Goal: Task Accomplishment & Management: Use online tool/utility

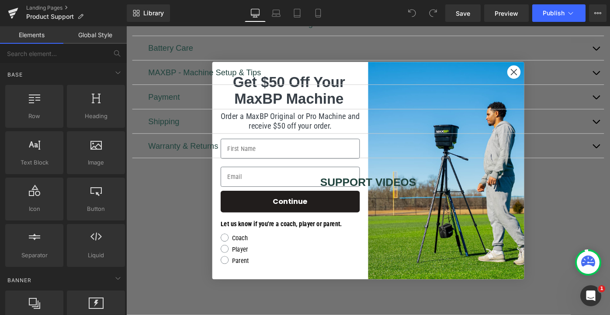
scroll to position [320, 0]
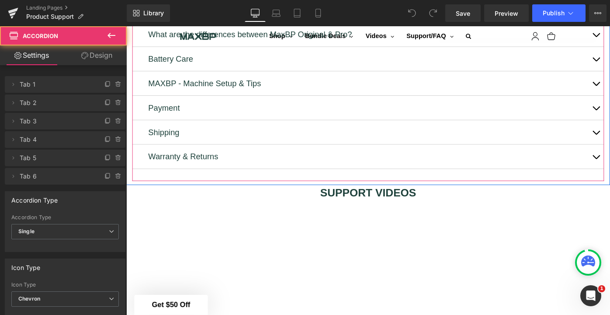
click at [551, 69] on div "Battery Care Text Block" at bounding box center [391, 62] width 516 height 27
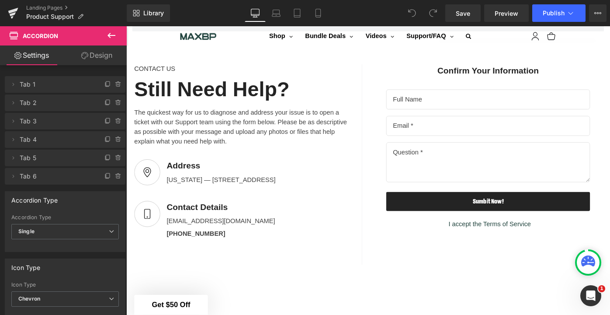
scroll to position [1004, 0]
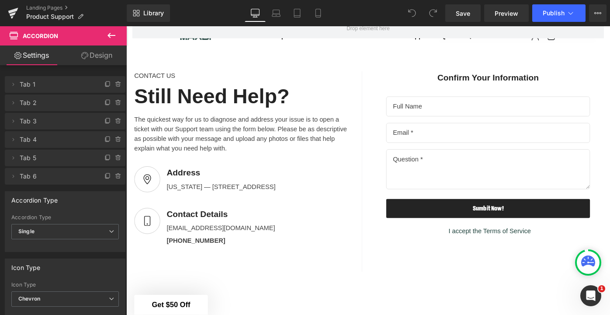
click at [112, 34] on icon at bounding box center [111, 35] width 10 height 10
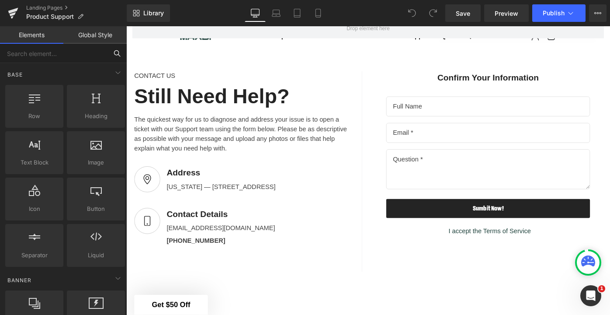
click at [55, 51] on input "text" at bounding box center [53, 53] width 107 height 19
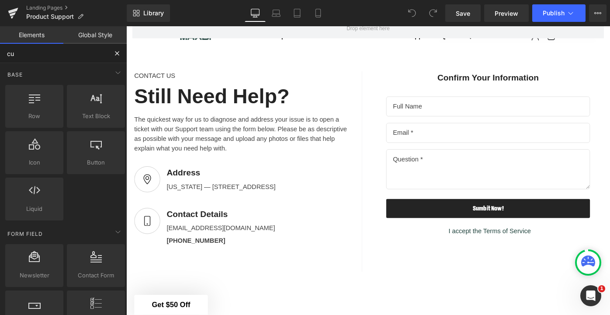
type input "cus"
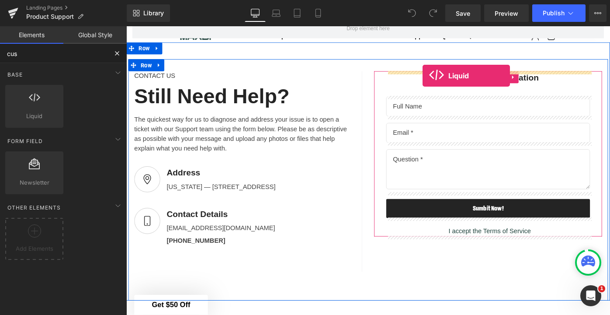
drag, startPoint x: 163, startPoint y: 137, endPoint x: 450, endPoint y: 80, distance: 293.0
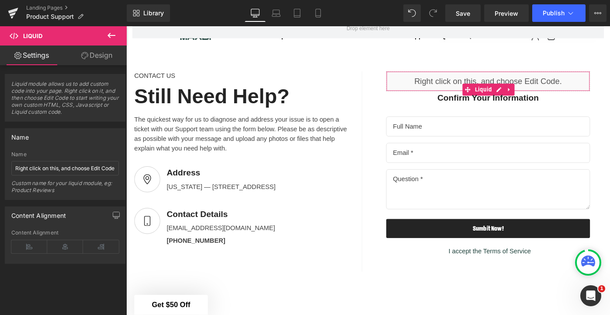
click at [65, 92] on span "Liquid module allows us to add custom code into your page. Right click on it, a…" at bounding box center [64, 100] width 107 height 41
click at [49, 170] on input "Right click on this, and choose Edit Code." at bounding box center [64, 168] width 107 height 14
click at [59, 168] on input "Right click on this, and choose Edit Code." at bounding box center [64, 168] width 107 height 14
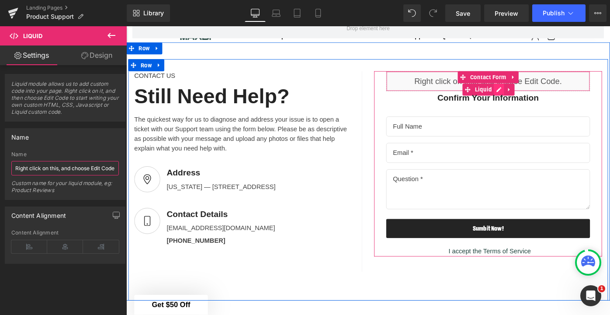
click at [530, 93] on div "Liquid" at bounding box center [521, 86] width 223 height 22
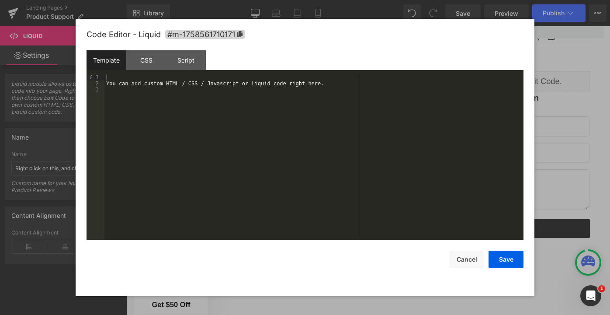
click at [244, 135] on div "You can add custom HTML / CSS / Javascript or Liquid code right here." at bounding box center [313, 162] width 419 height 177
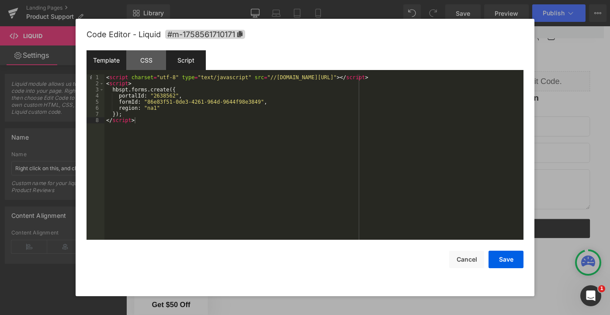
click at [202, 66] on div "Script" at bounding box center [186, 60] width 40 height 20
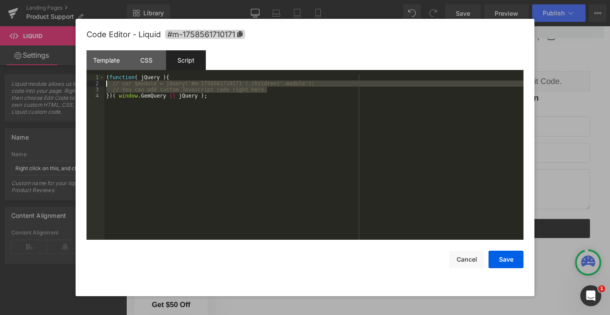
drag, startPoint x: 283, startPoint y: 90, endPoint x: 104, endPoint y: 84, distance: 179.2
click at [104, 84] on pre "1 2 3 4 ( function ( jQuery ) { // var $module = jQuery('#m-1758561710171').chi…" at bounding box center [305, 156] width 437 height 165
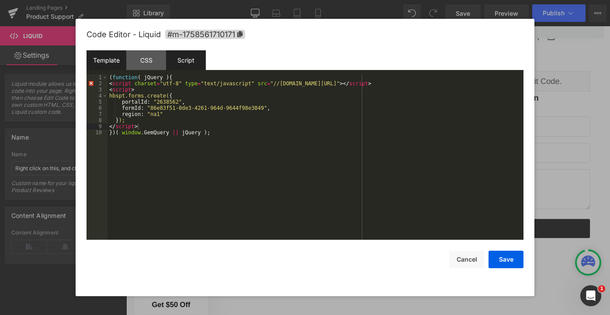
click at [118, 60] on div "Template" at bounding box center [107, 60] width 40 height 20
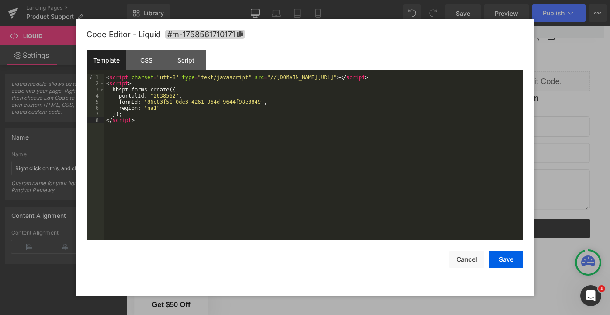
click at [183, 141] on div "< script charset = "utf-8" type = "text/javascript" src = "//[DOMAIN_NAME][URL]…" at bounding box center [313, 162] width 419 height 177
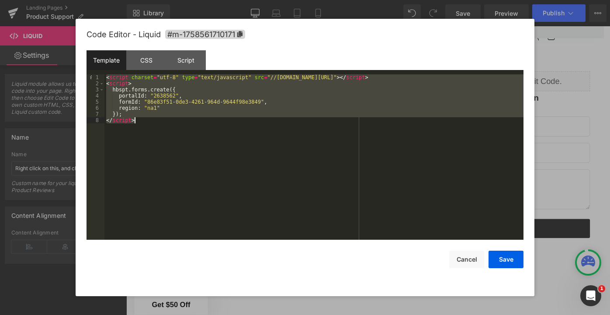
click at [183, 141] on div "< script charset = "utf-8" type = "text/javascript" src = "//[DOMAIN_NAME][URL]…" at bounding box center [313, 162] width 419 height 177
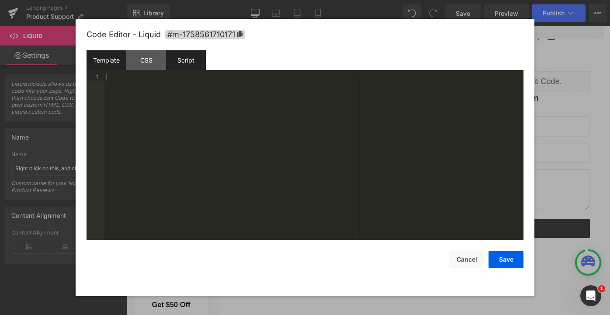
drag, startPoint x: 152, startPoint y: 65, endPoint x: 178, endPoint y: 63, distance: 25.8
click at [155, 65] on div "CSS" at bounding box center [146, 60] width 40 height 20
click at [180, 63] on div "Script" at bounding box center [186, 60] width 40 height 20
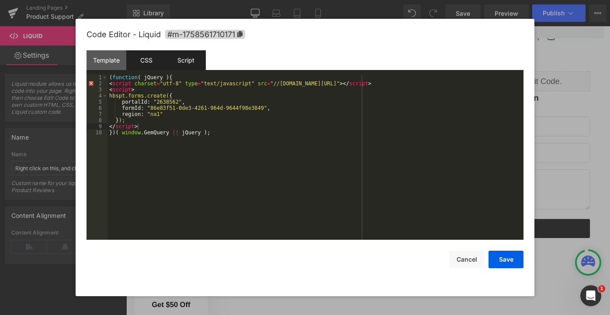
click at [135, 59] on div "CSS" at bounding box center [146, 60] width 40 height 20
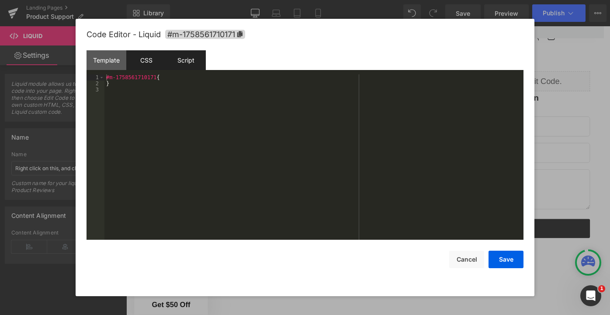
click at [179, 61] on div "Script" at bounding box center [186, 60] width 40 height 20
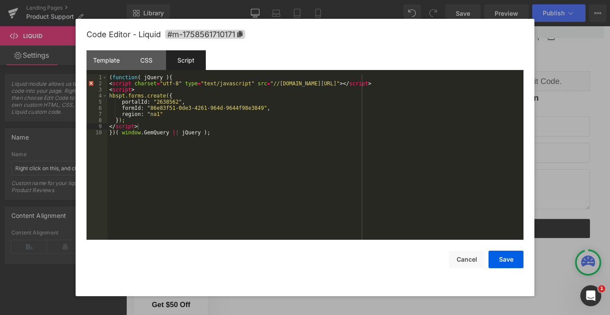
click at [138, 83] on div "( function ( jQuery ) { < script charset = "utf-8" type = "text/javascript" src…" at bounding box center [315, 162] width 416 height 177
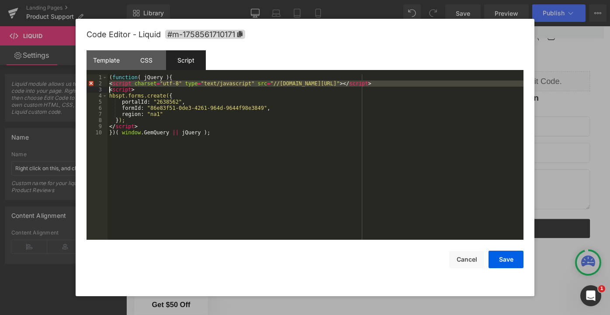
click at [138, 83] on div "( function ( jQuery ) { < script charset = "utf-8" type = "text/javascript" src…" at bounding box center [315, 162] width 416 height 177
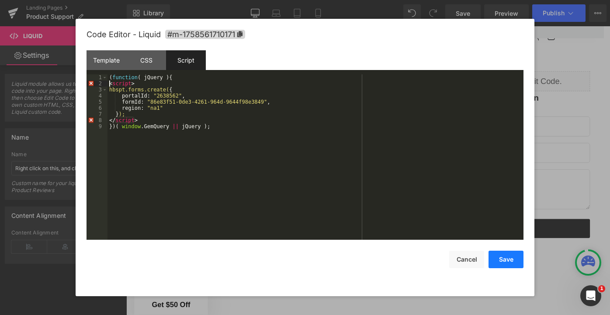
click at [518, 260] on button "Save" at bounding box center [505, 258] width 35 height 17
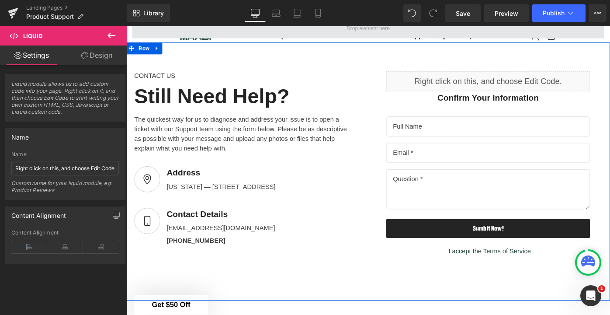
scroll to position [1003, 0]
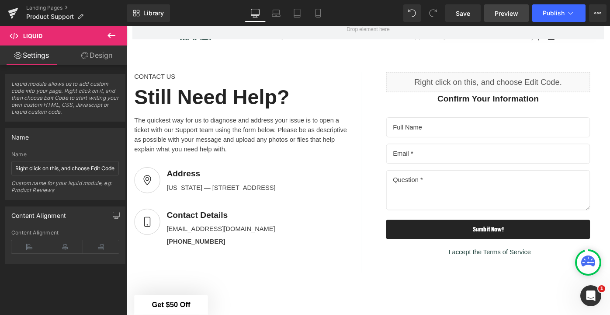
click at [508, 12] on span "Preview" at bounding box center [507, 13] width 24 height 9
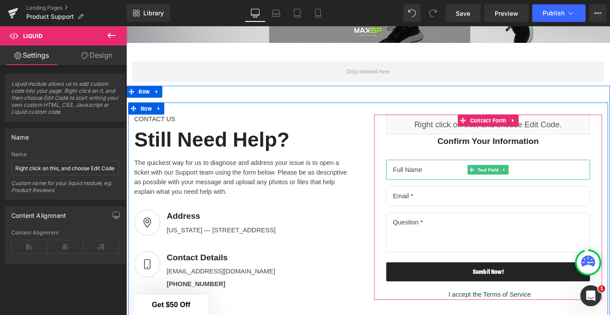
scroll to position [947, 0]
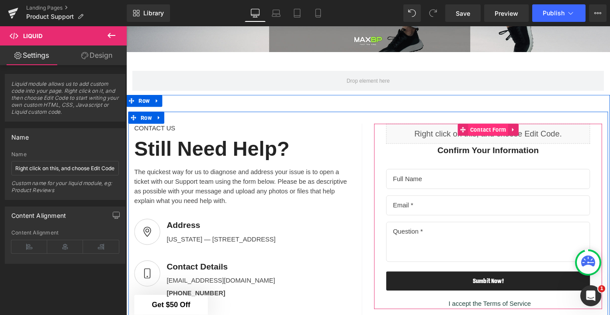
click at [524, 138] on span "Contact Form" at bounding box center [522, 138] width 44 height 13
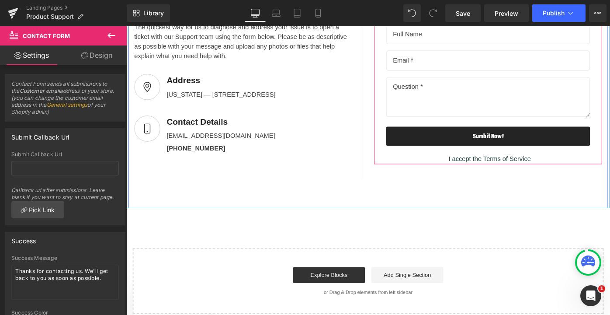
scroll to position [1109, 0]
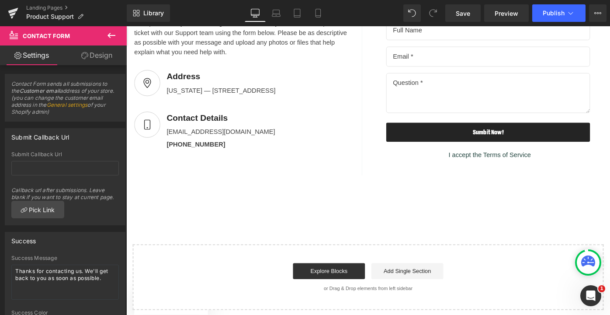
click at [107, 38] on icon at bounding box center [111, 35] width 10 height 10
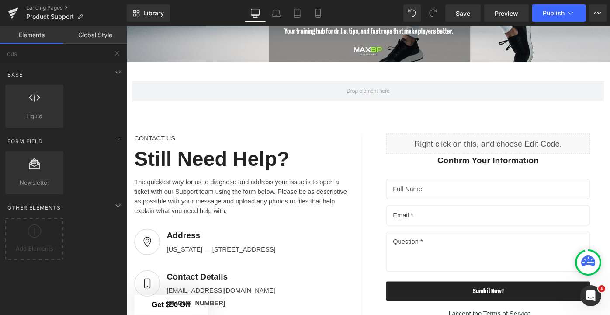
scroll to position [935, 0]
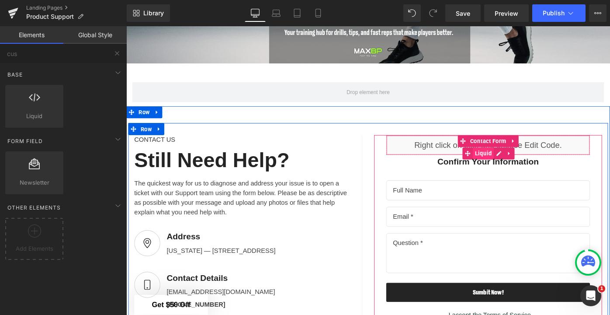
click at [521, 166] on span "Liquid" at bounding box center [516, 165] width 23 height 13
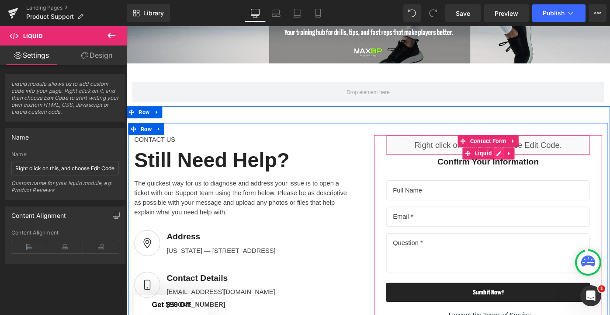
click at [534, 164] on div "Liquid" at bounding box center [521, 156] width 223 height 22
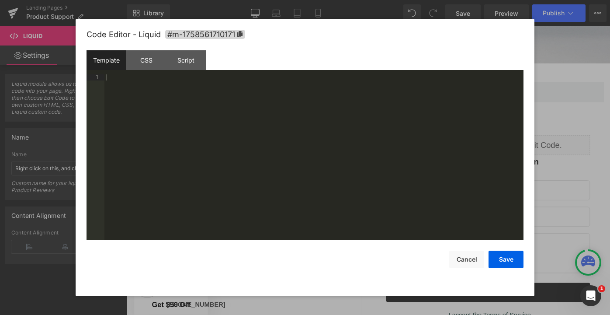
click at [169, 117] on div at bounding box center [313, 162] width 419 height 177
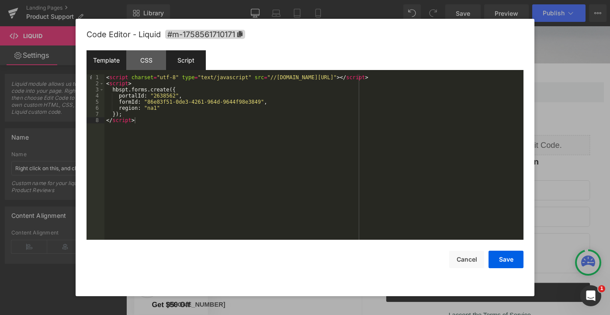
click at [190, 61] on div "Script" at bounding box center [186, 60] width 40 height 20
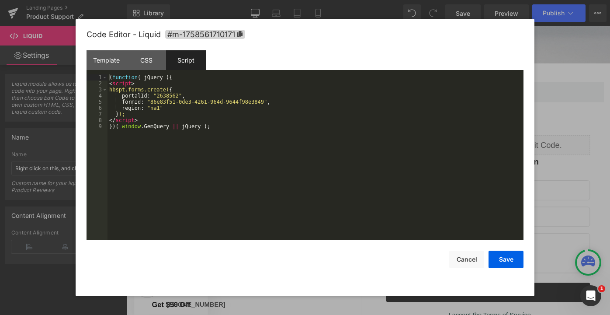
click at [193, 141] on div "( function ( jQuery ) { < script > hbspt.forms.create( { portalId : "2638562" ,…" at bounding box center [315, 162] width 416 height 177
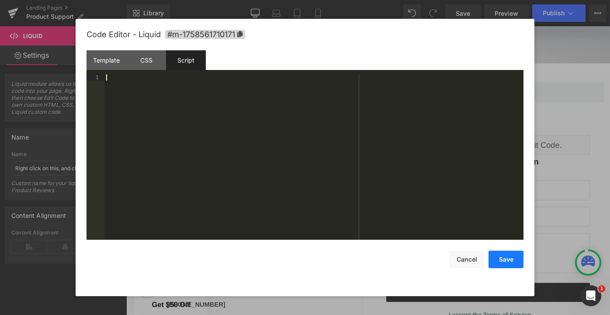
click at [500, 257] on button "Save" at bounding box center [505, 258] width 35 height 17
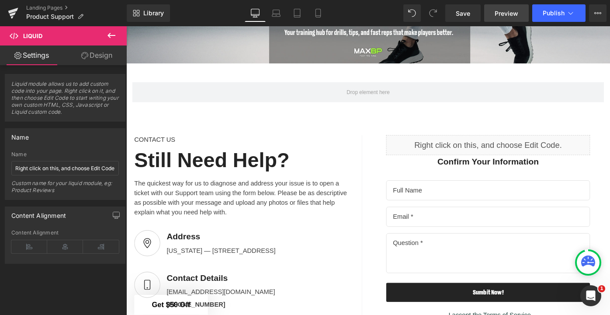
click at [506, 11] on span "Preview" at bounding box center [507, 13] width 24 height 9
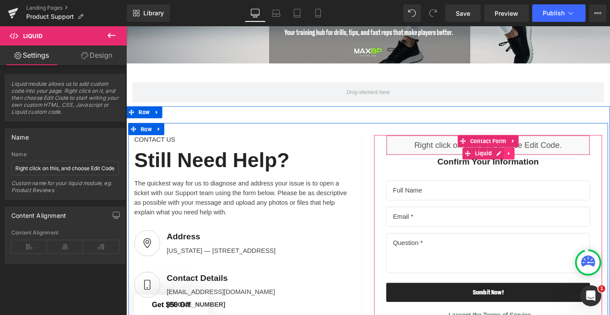
click at [544, 166] on icon at bounding box center [545, 165] width 6 height 7
click at [551, 166] on icon at bounding box center [550, 165] width 6 height 7
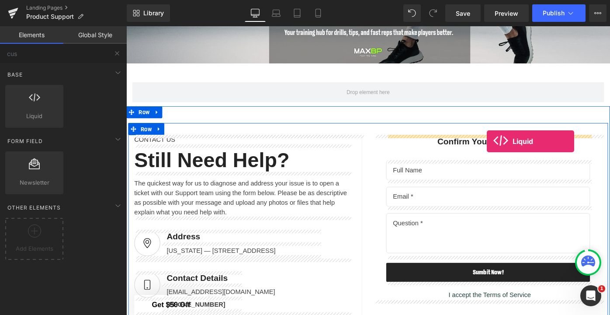
drag, startPoint x: 166, startPoint y: 138, endPoint x: 520, endPoint y: 152, distance: 354.2
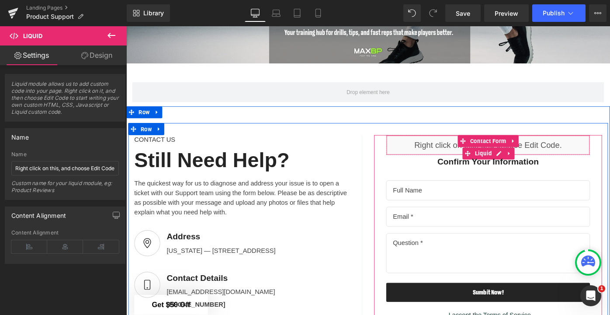
click at [533, 164] on div "Liquid" at bounding box center [521, 156] width 223 height 22
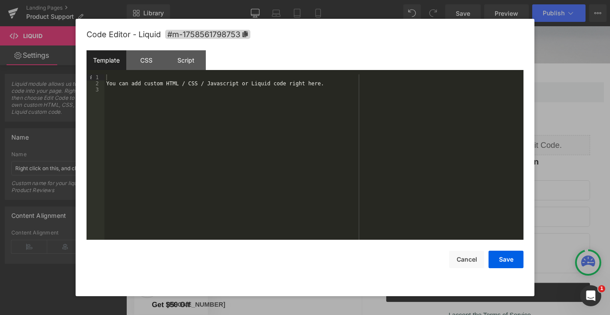
click at [259, 88] on div "You can add custom HTML / CSS / Javascript or Liquid code right here." at bounding box center [313, 162] width 419 height 177
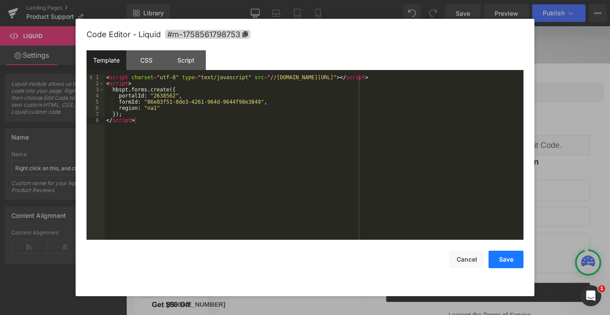
click at [503, 256] on button "Save" at bounding box center [505, 258] width 35 height 17
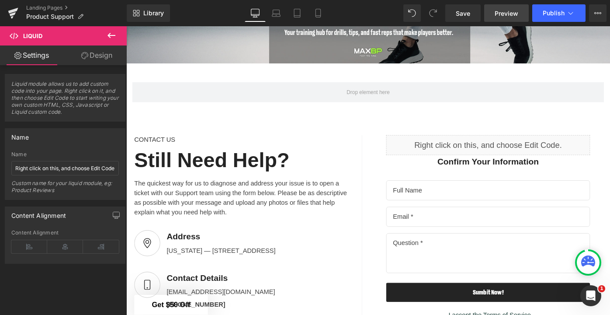
click at [506, 9] on span "Preview" at bounding box center [507, 13] width 24 height 9
